Goal: Task Accomplishment & Management: Use online tool/utility

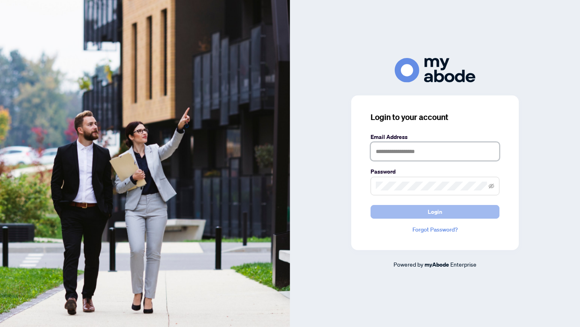
type input "**********"
click at [432, 212] on span "Login" at bounding box center [435, 211] width 14 height 13
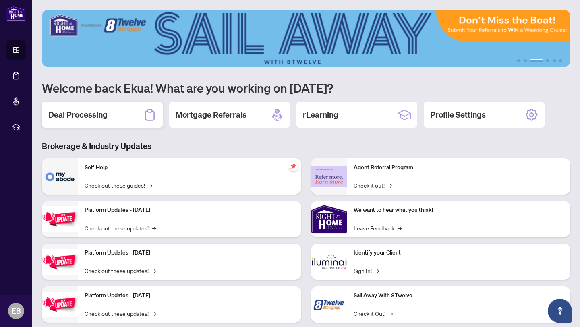
click at [66, 113] on h2 "Deal Processing" at bounding box center [77, 114] width 59 height 11
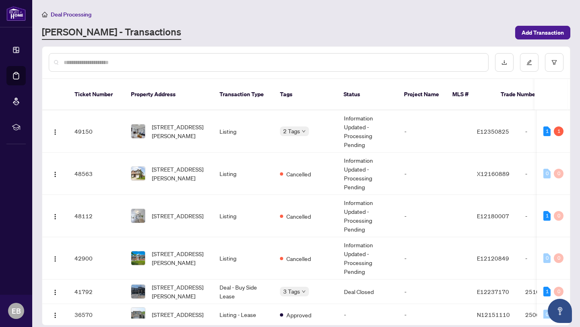
click at [153, 59] on input "text" at bounding box center [273, 62] width 418 height 9
type input "*"
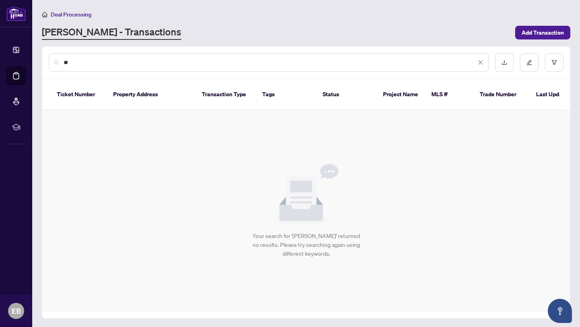
type input "*"
